Goal: Information Seeking & Learning: Learn about a topic

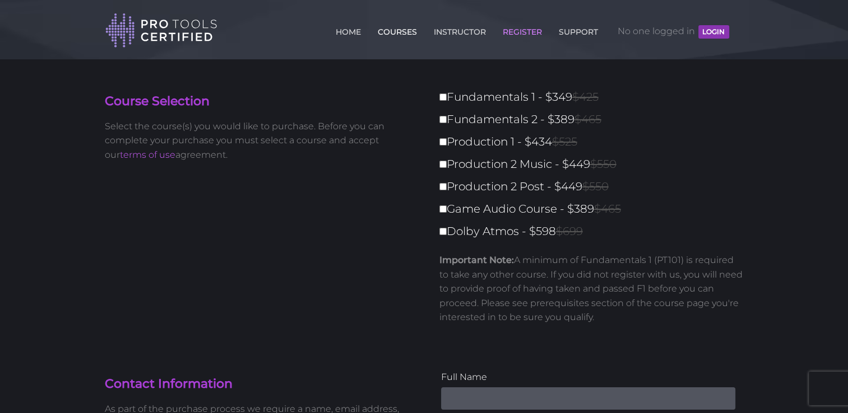
click at [394, 36] on link "COURSES" at bounding box center [397, 30] width 45 height 18
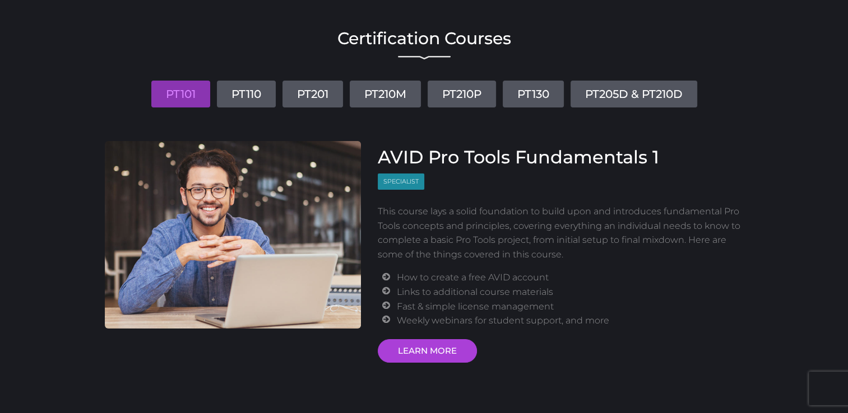
scroll to position [74, 0]
drag, startPoint x: 247, startPoint y: 98, endPoint x: 239, endPoint y: 96, distance: 8.6
click at [239, 96] on link "PT110" at bounding box center [246, 94] width 59 height 27
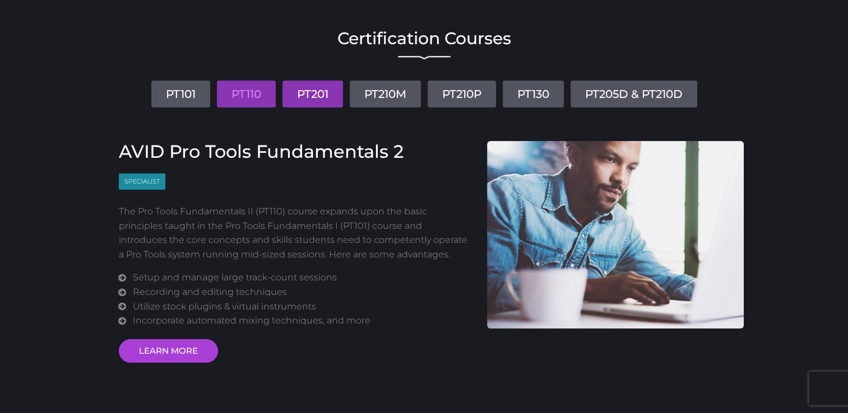
click at [307, 85] on link "PT201" at bounding box center [312, 94] width 61 height 27
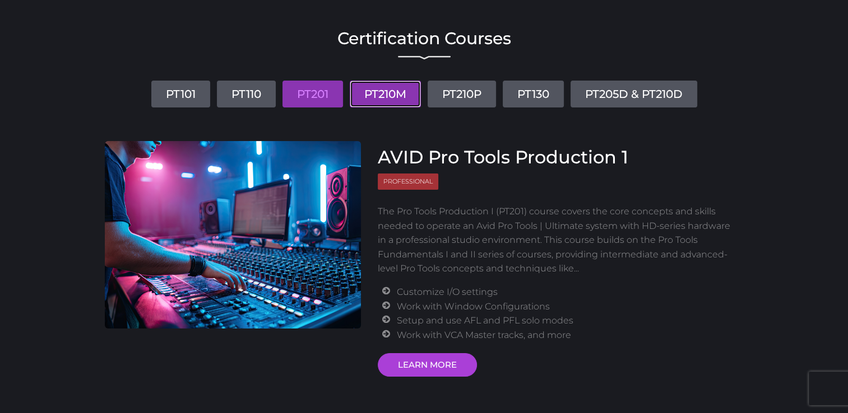
click at [379, 94] on link "PT210M" at bounding box center [385, 94] width 71 height 27
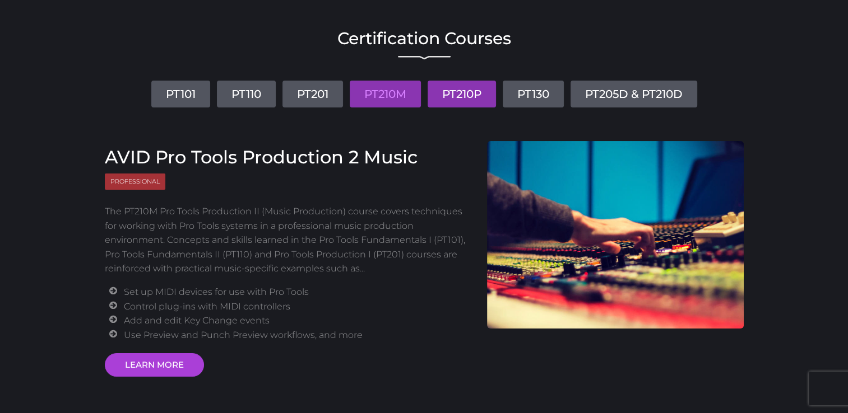
click at [464, 93] on link "PT210P" at bounding box center [461, 94] width 68 height 27
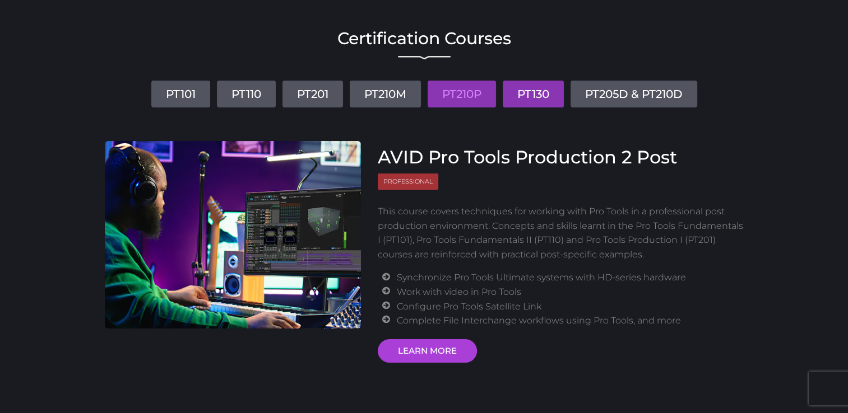
click at [527, 95] on link "PT130" at bounding box center [533, 94] width 61 height 27
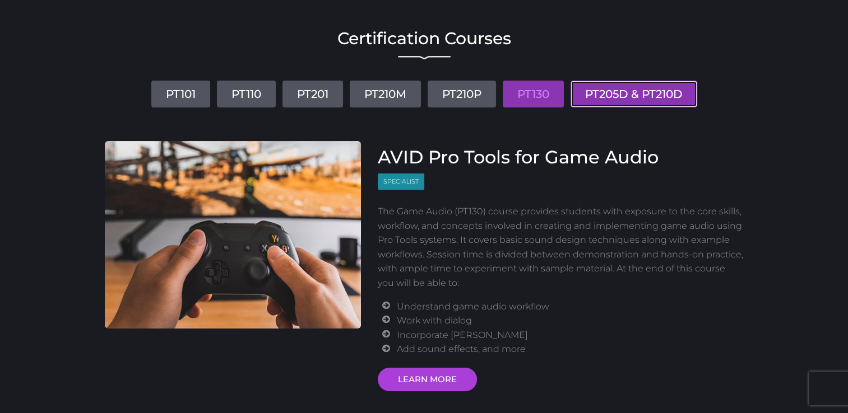
click at [639, 97] on link "PT205D & PT210D" at bounding box center [633, 94] width 127 height 27
